Goal: Task Accomplishment & Management: Manage account settings

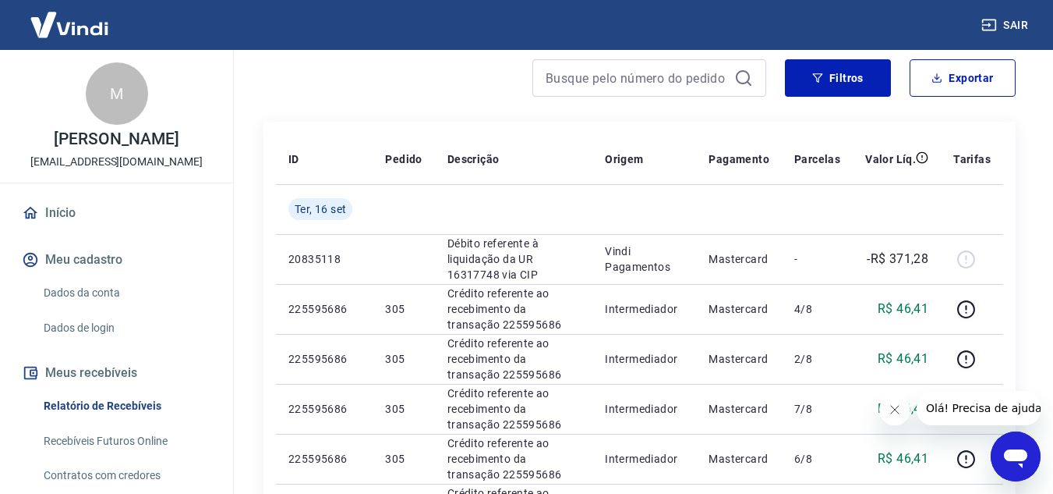
scroll to position [22, 0]
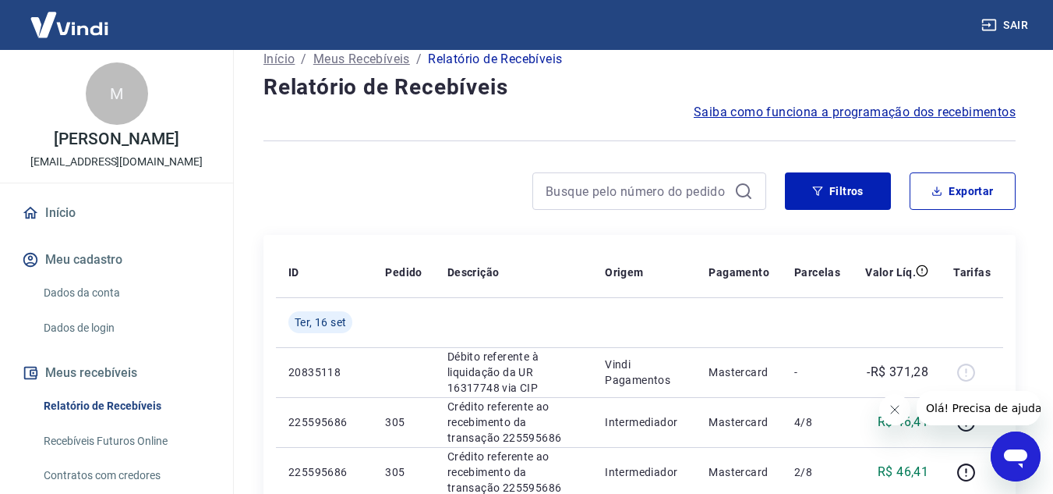
click at [56, 223] on link "Início" at bounding box center [117, 213] width 196 height 34
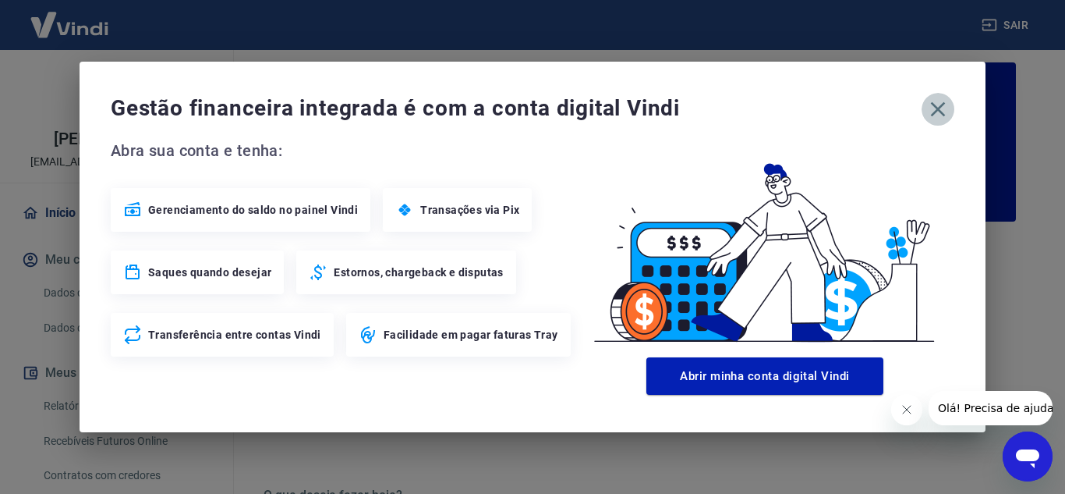
click at [947, 109] on icon "button" at bounding box center [938, 109] width 25 height 25
